Goal: Transaction & Acquisition: Purchase product/service

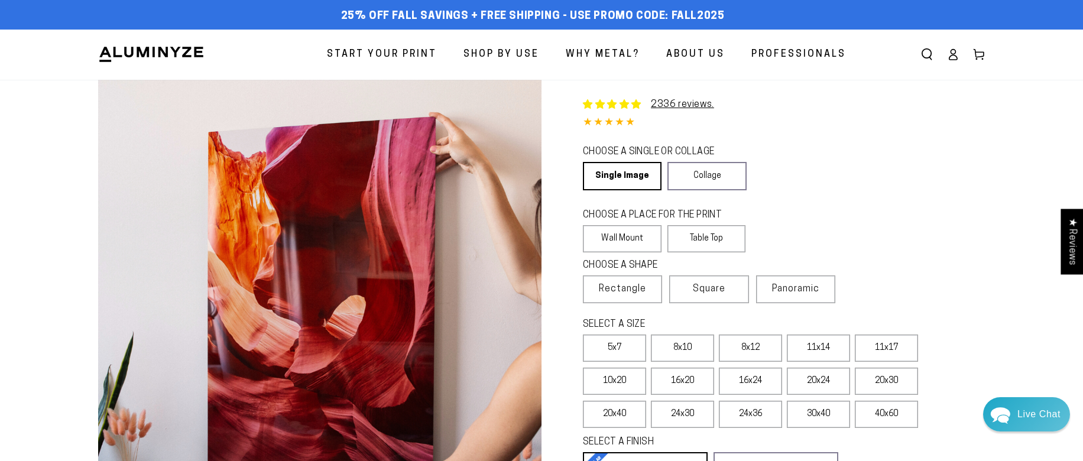
select select "**********"
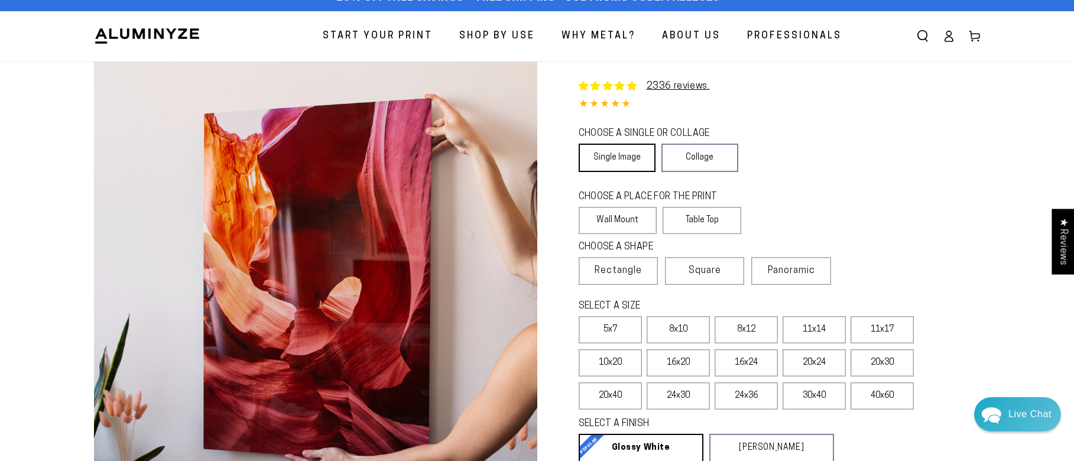
scroll to position [20, 0]
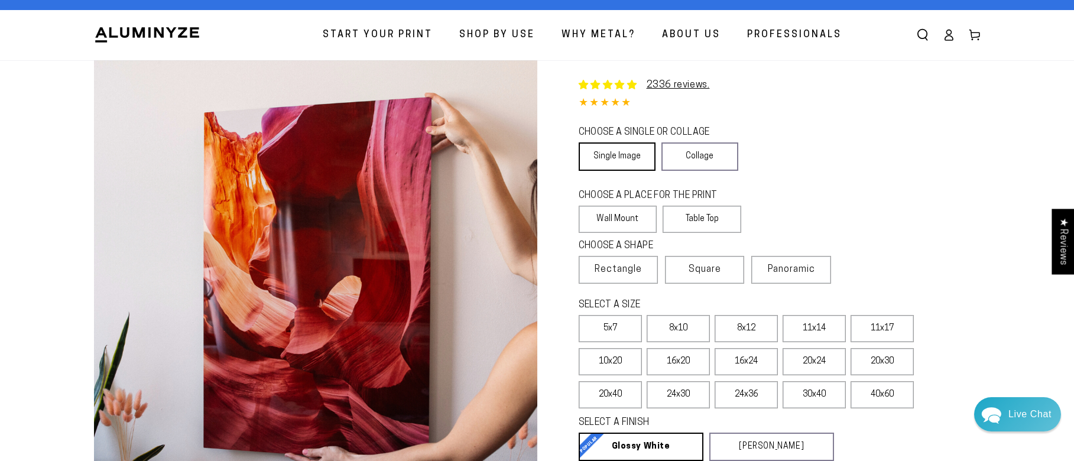
click at [616, 149] on link "Single Image" at bounding box center [617, 156] width 77 height 28
click at [627, 220] on label "Wall Mount" at bounding box center [618, 219] width 79 height 27
click at [614, 265] on span "Rectangle" at bounding box center [618, 270] width 47 height 14
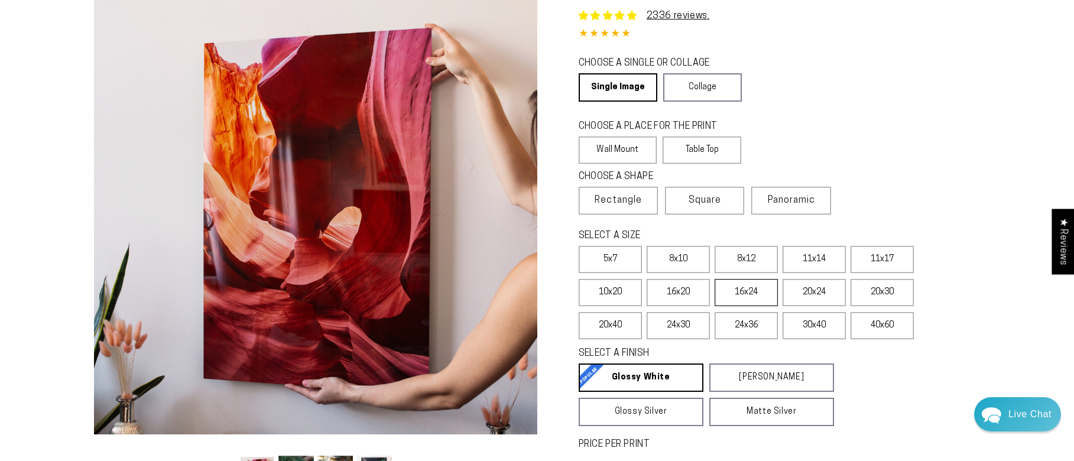
scroll to position [98, 0]
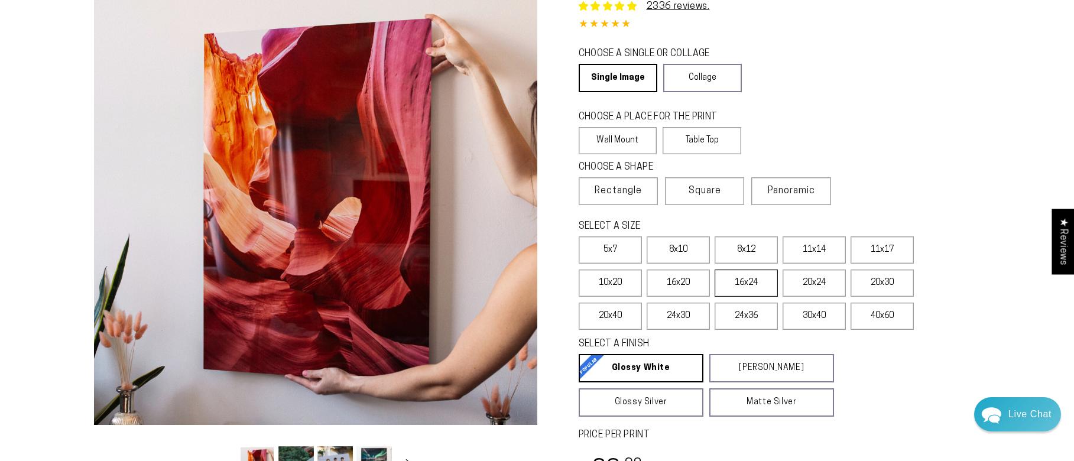
click at [744, 286] on label "16x24" at bounding box center [746, 283] width 63 height 27
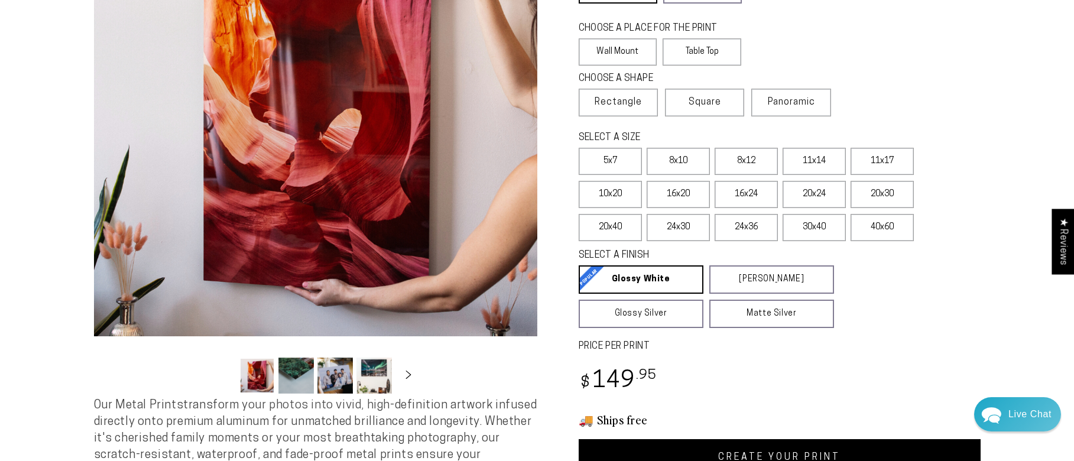
scroll to position [197, 0]
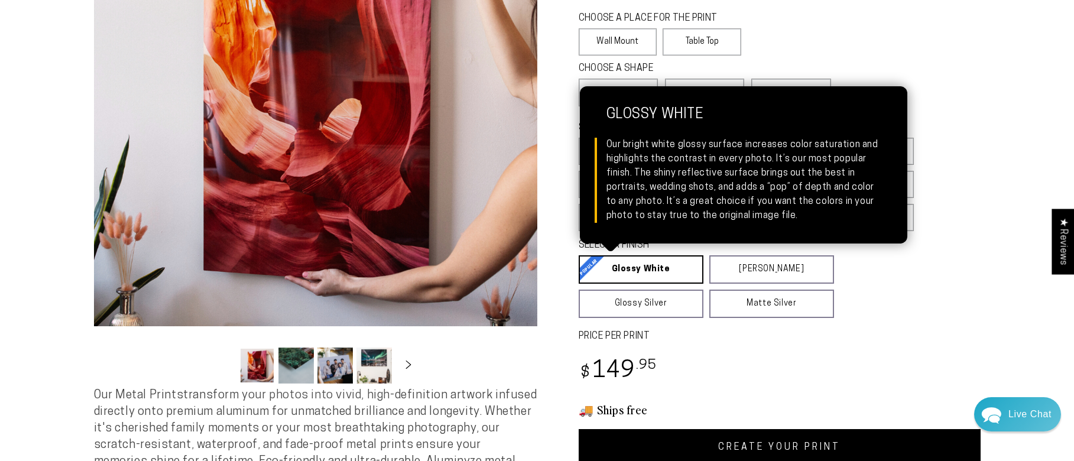
click at [629, 265] on link "Glossy White Glossy White Our bright white glossy surface increases color satur…" at bounding box center [641, 269] width 125 height 28
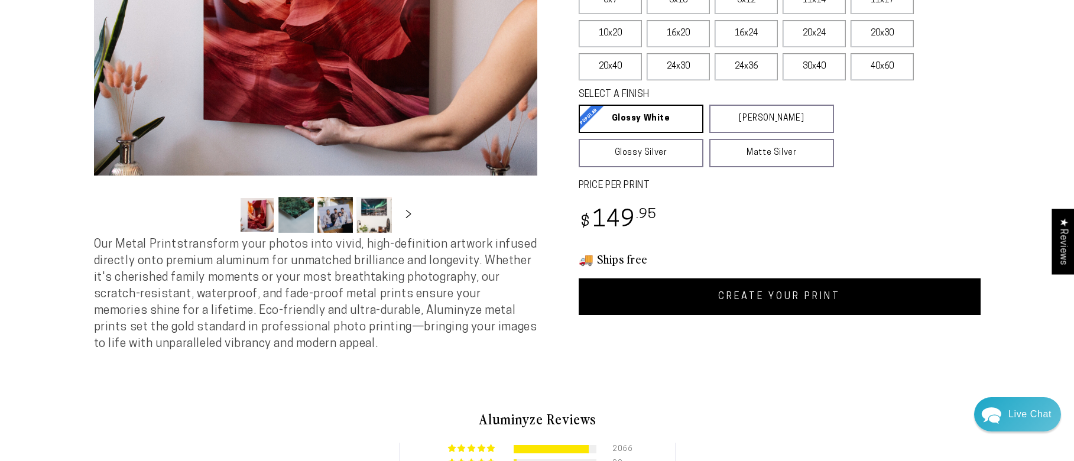
scroll to position [355, 0]
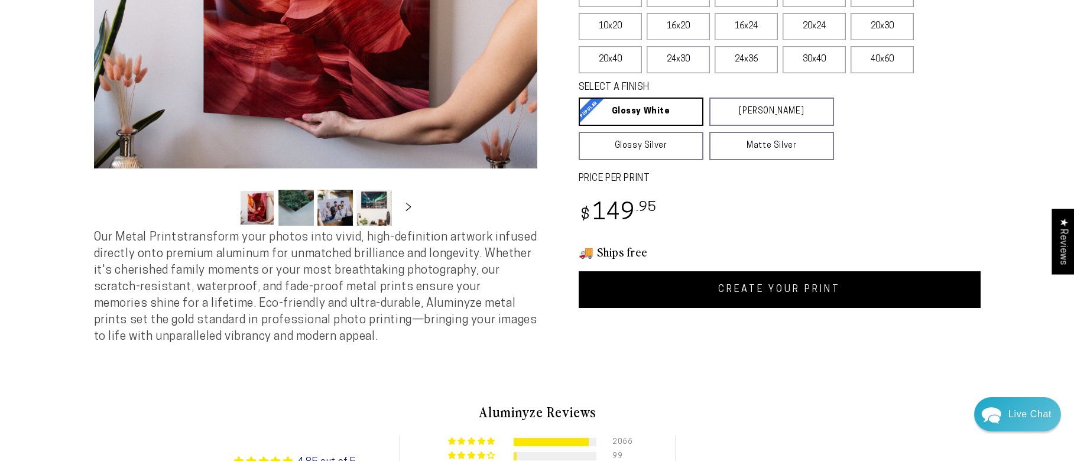
click at [767, 287] on link "CREATE YOUR PRINT" at bounding box center [780, 289] width 402 height 37
